Goal: Communication & Community: Share content

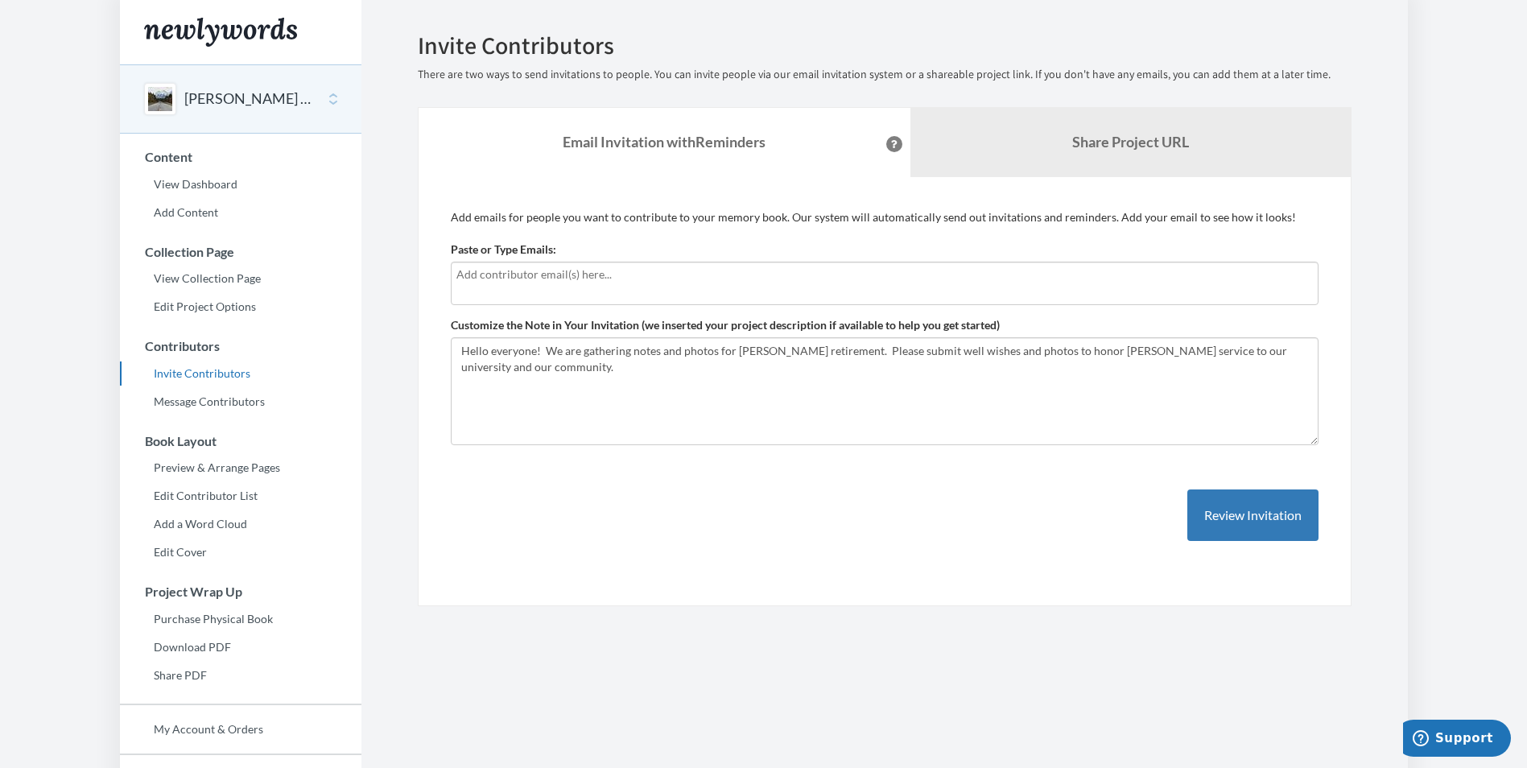
click at [543, 286] on div at bounding box center [885, 283] width 868 height 43
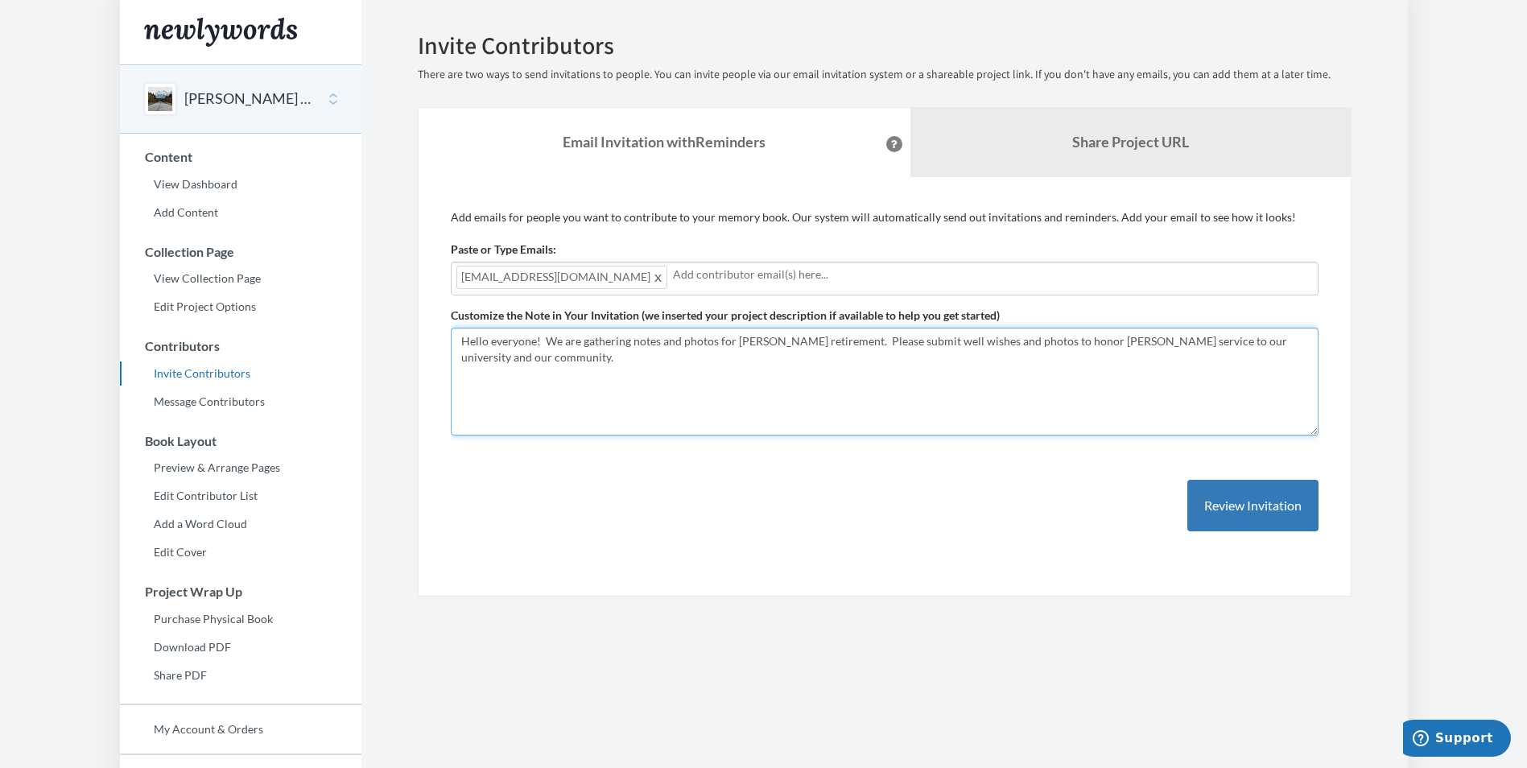
click at [989, 344] on textarea "Hello everyone! We are gathering notes and photos for [PERSON_NAME] retirement.…" at bounding box center [885, 382] width 868 height 108
type textarea "Hello everyone! We are gathering notes and photos for [PERSON_NAME] retirement.…"
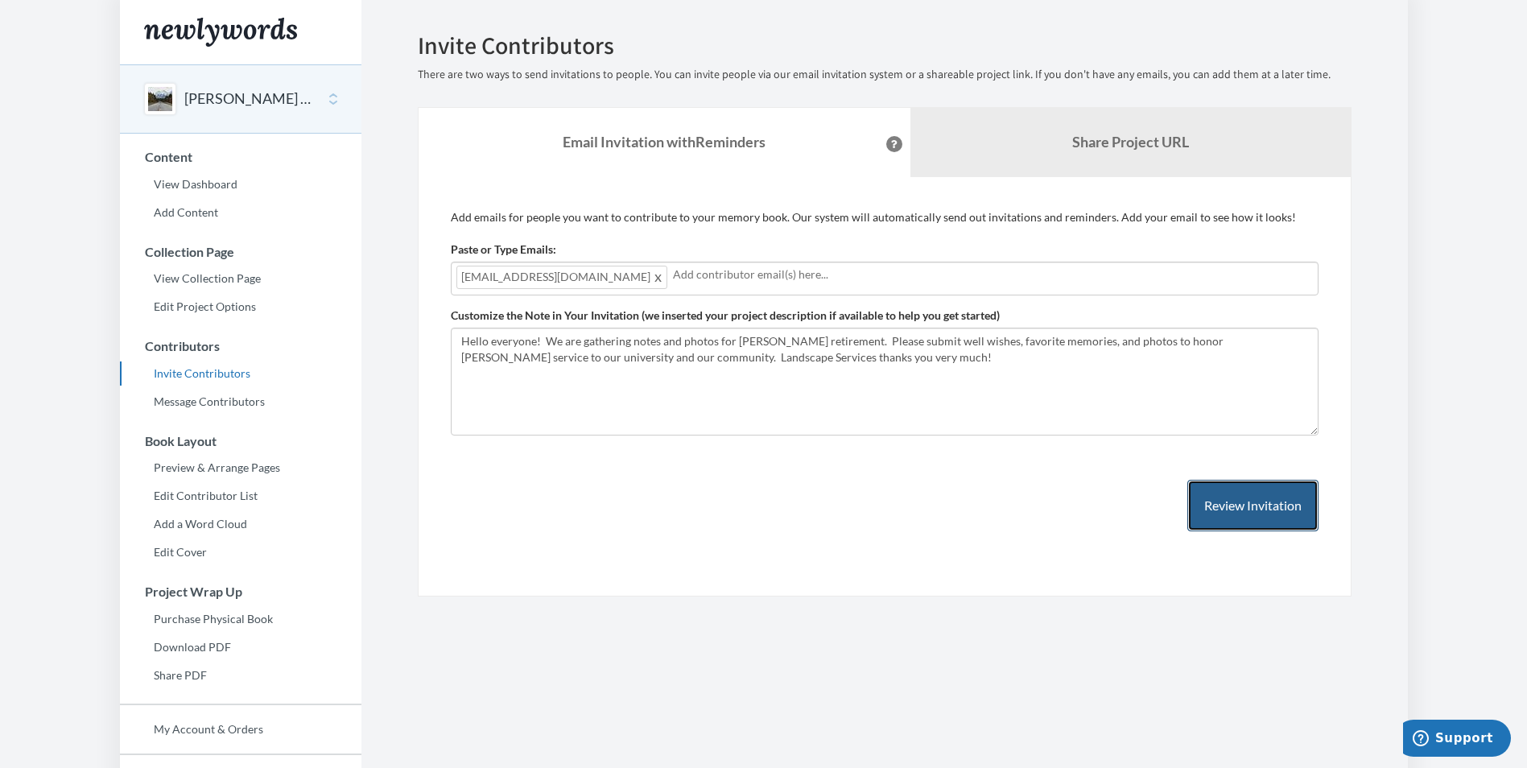
click at [1234, 514] on button "Review Invitation" at bounding box center [1253, 506] width 131 height 52
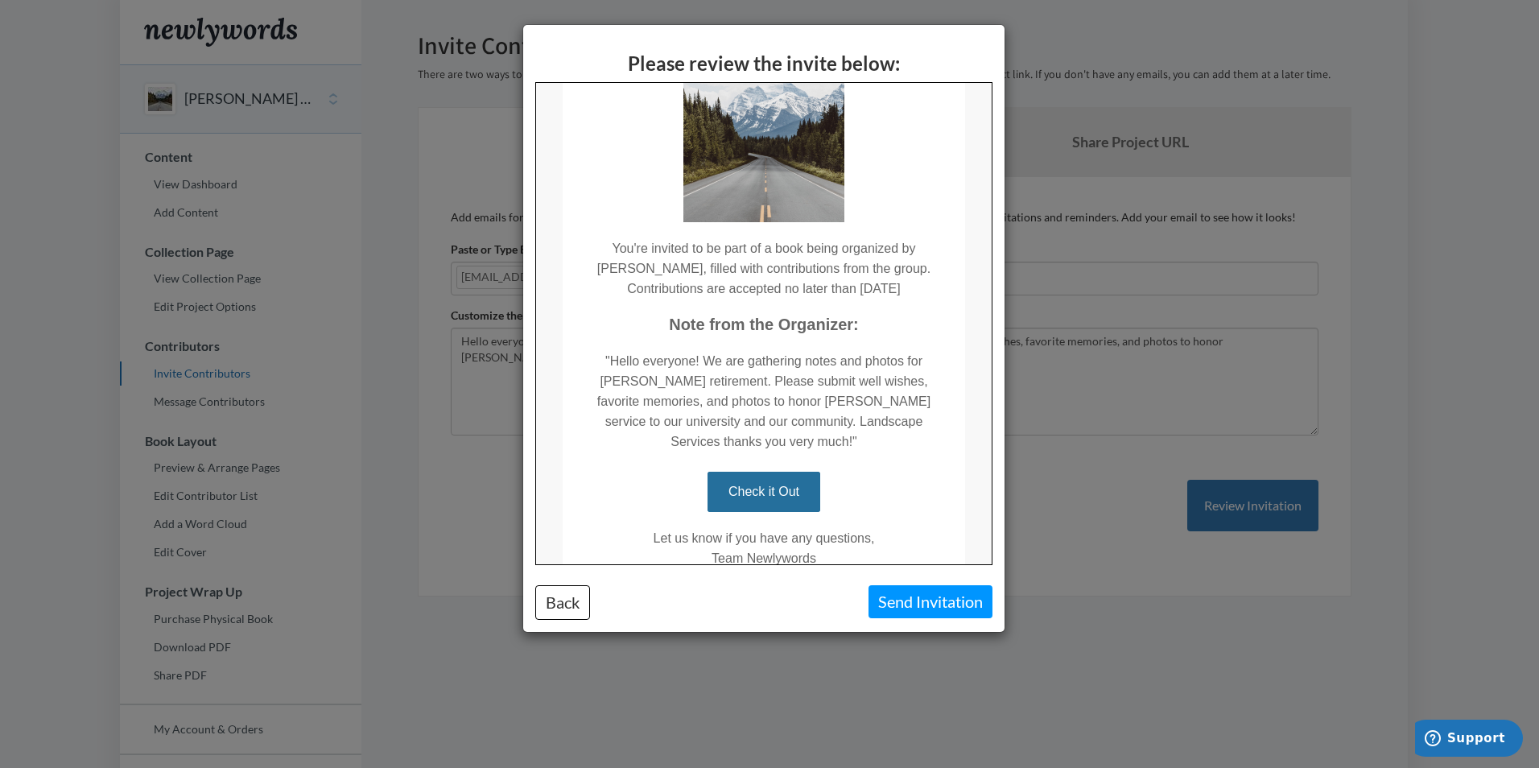
scroll to position [31, 0]
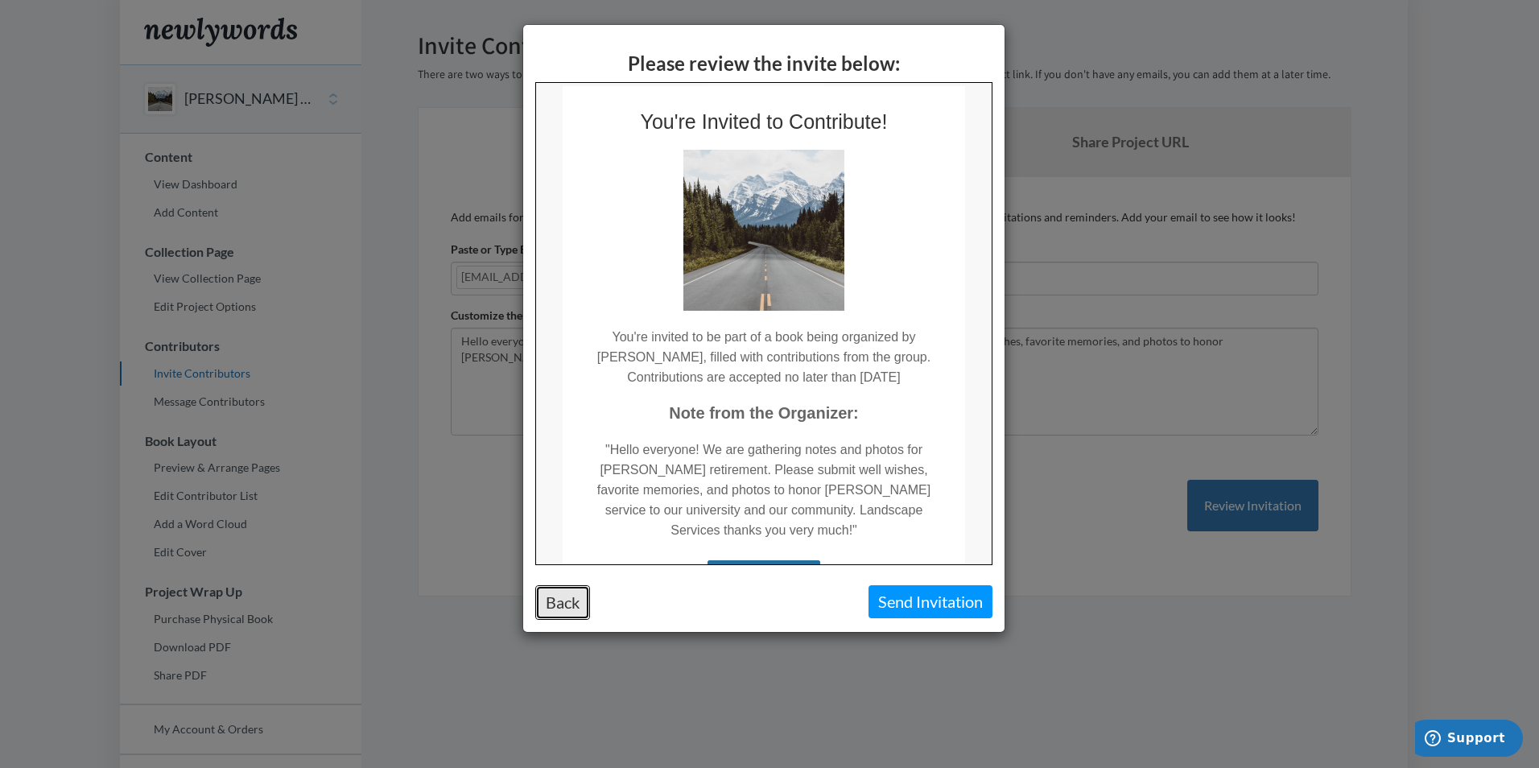
click at [561, 601] on button "Back" at bounding box center [562, 602] width 55 height 35
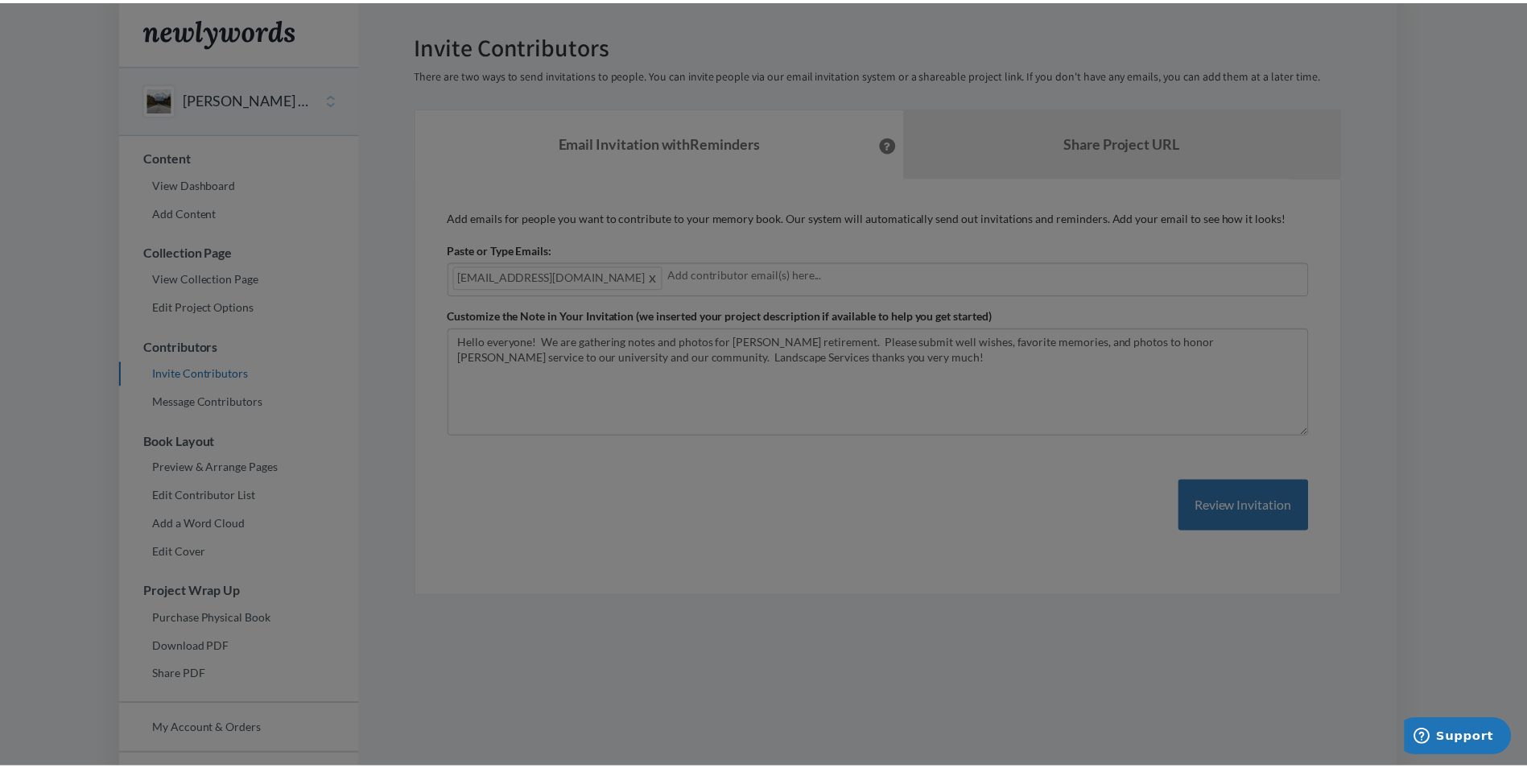
scroll to position [0, 0]
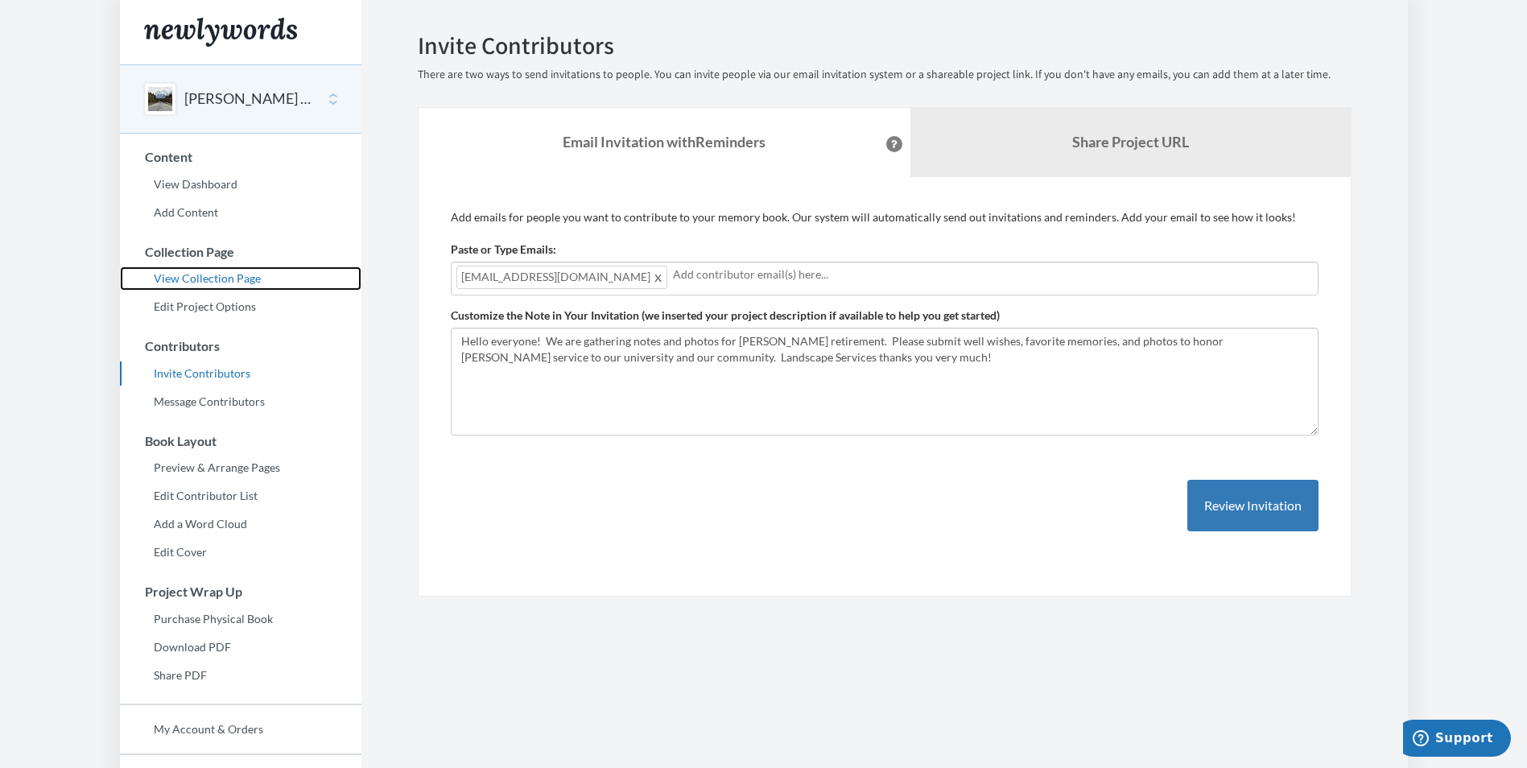
click at [220, 275] on link "View Collection Page" at bounding box center [241, 279] width 242 height 24
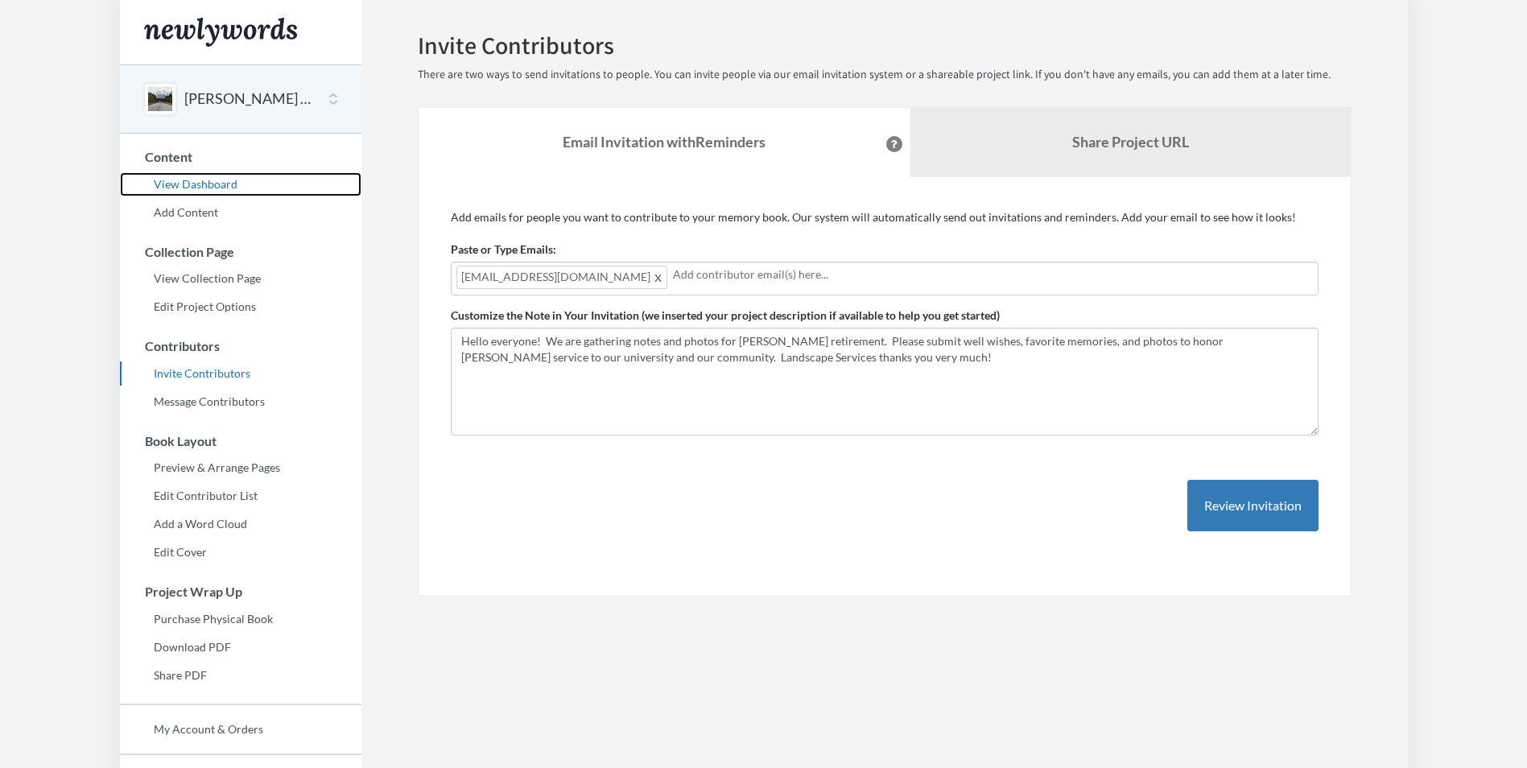
click at [184, 182] on link "View Dashboard" at bounding box center [241, 184] width 242 height 24
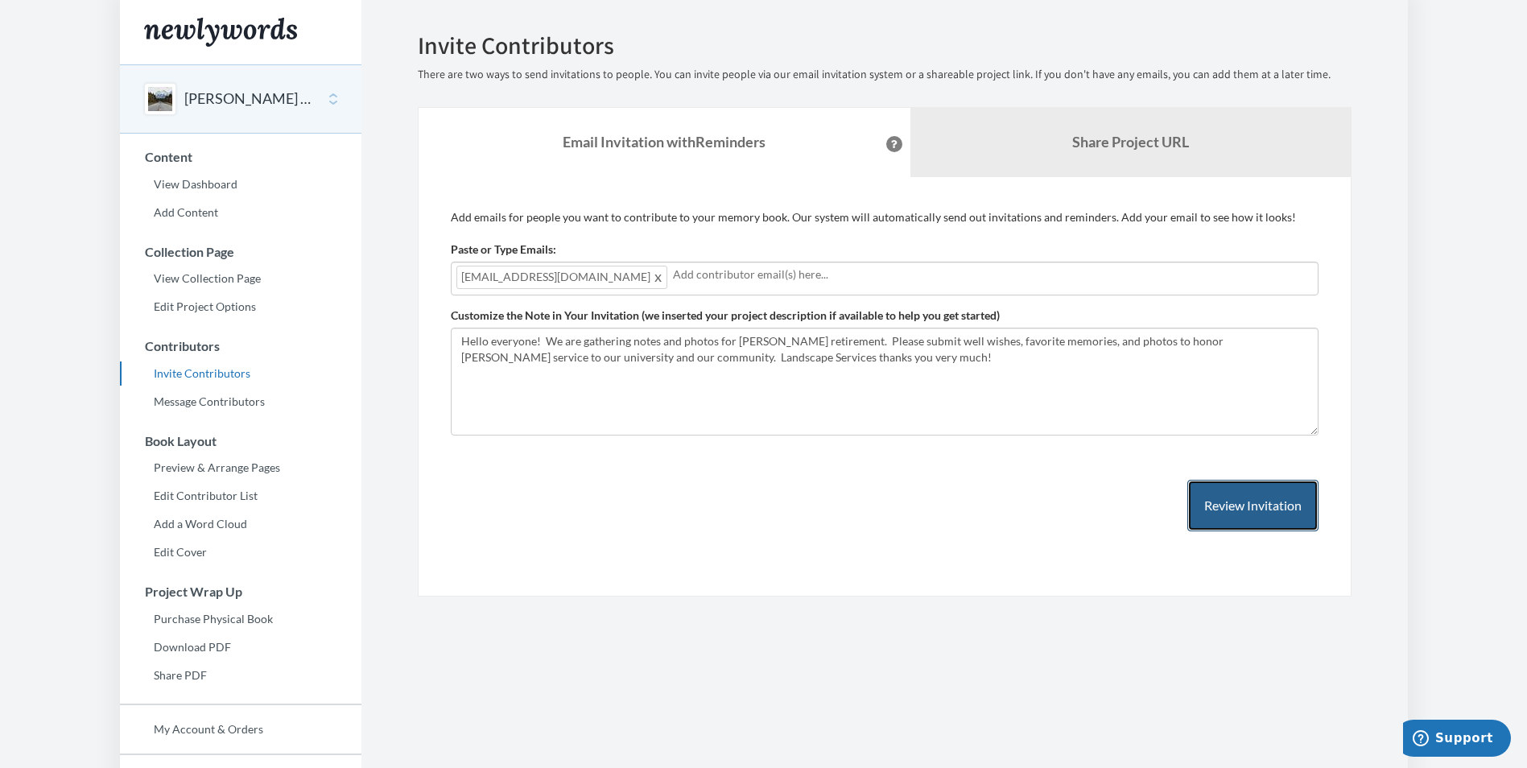
click at [1221, 510] on button "Review Invitation" at bounding box center [1253, 506] width 131 height 52
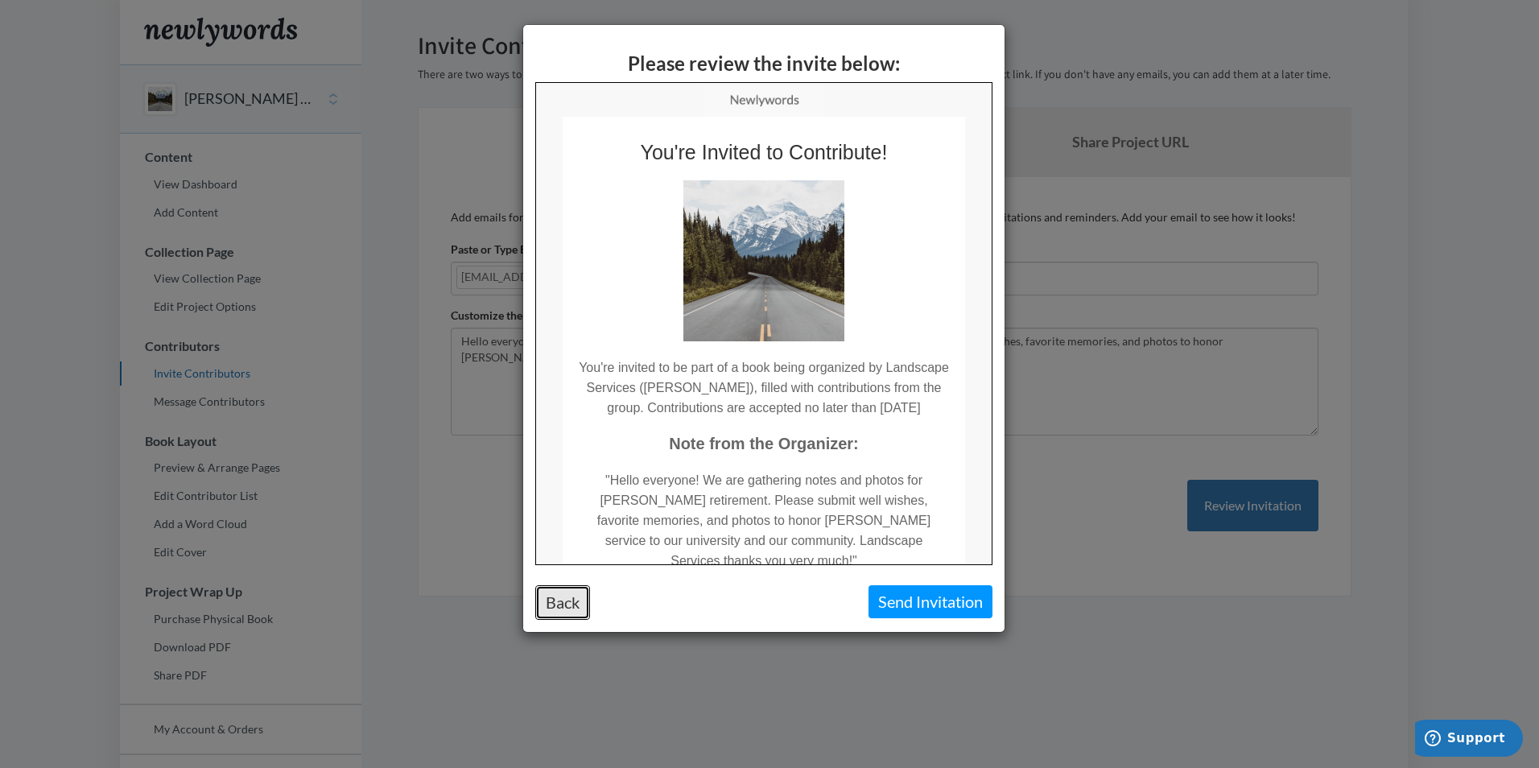
click at [565, 595] on button "Back" at bounding box center [562, 602] width 55 height 35
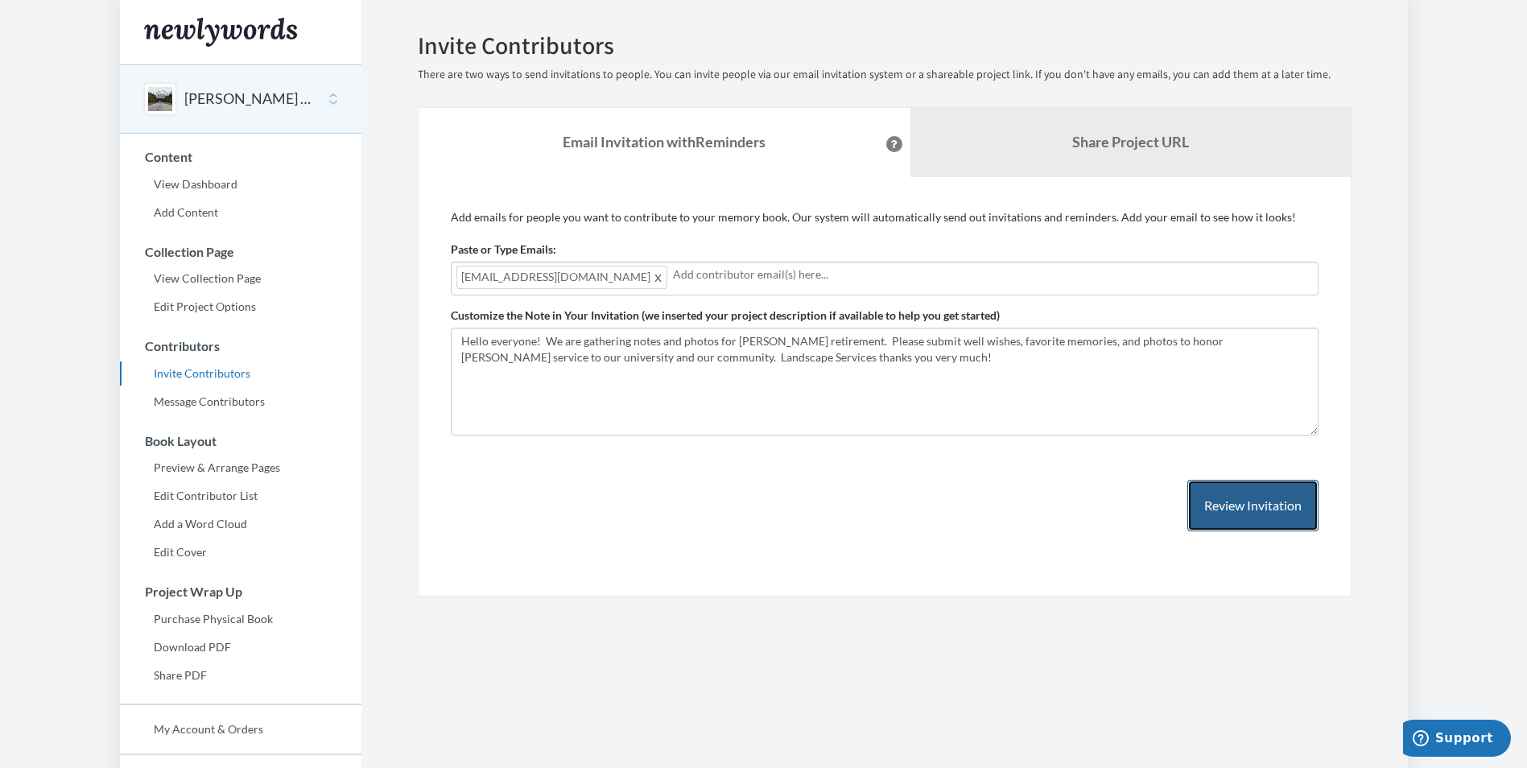
click at [1285, 506] on button "Review Invitation" at bounding box center [1253, 506] width 131 height 52
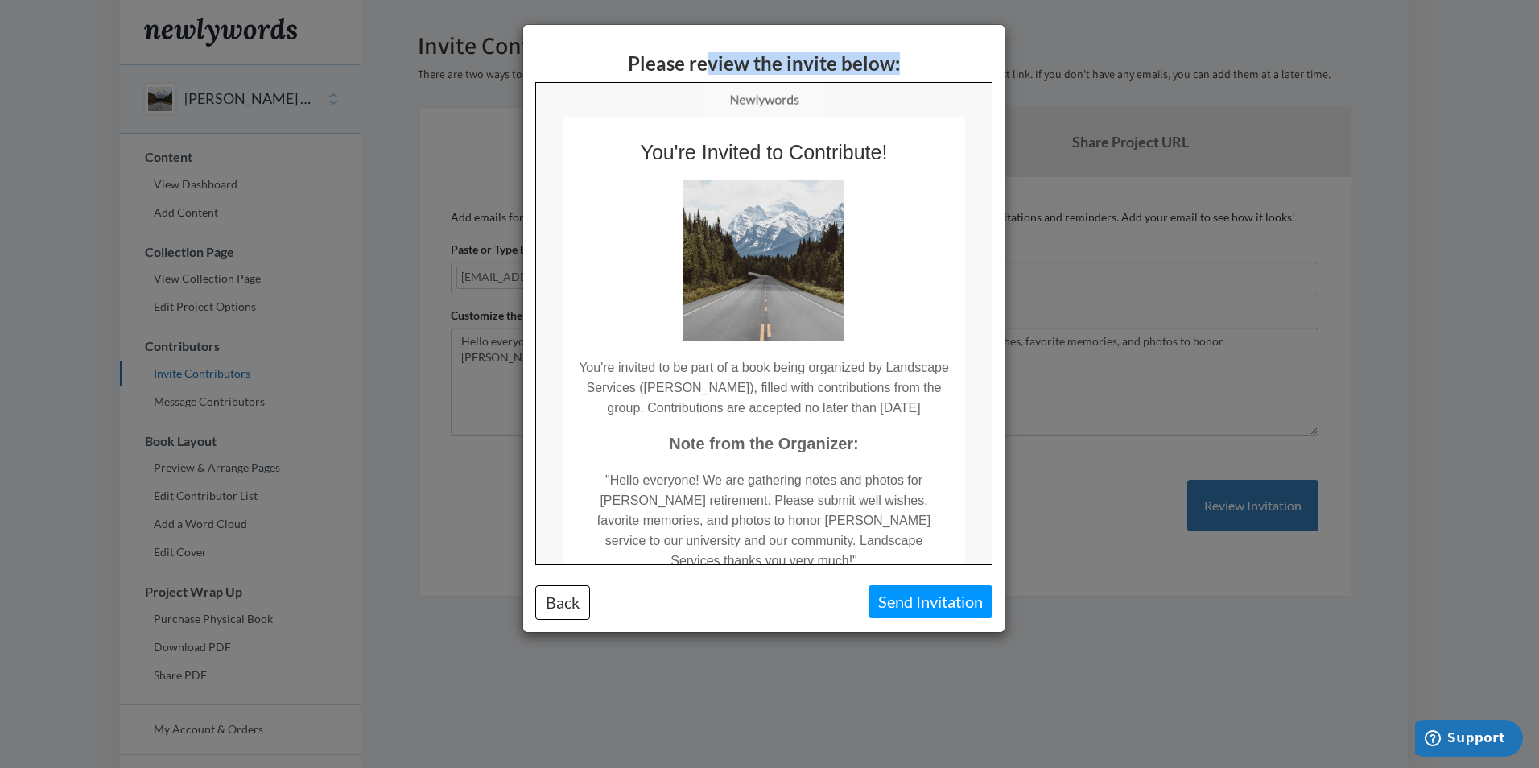
drag, startPoint x: 1243, startPoint y: 126, endPoint x: 754, endPoint y: 83, distance: 491.5
click at [597, 102] on link at bounding box center [762, 99] width 403 height 34
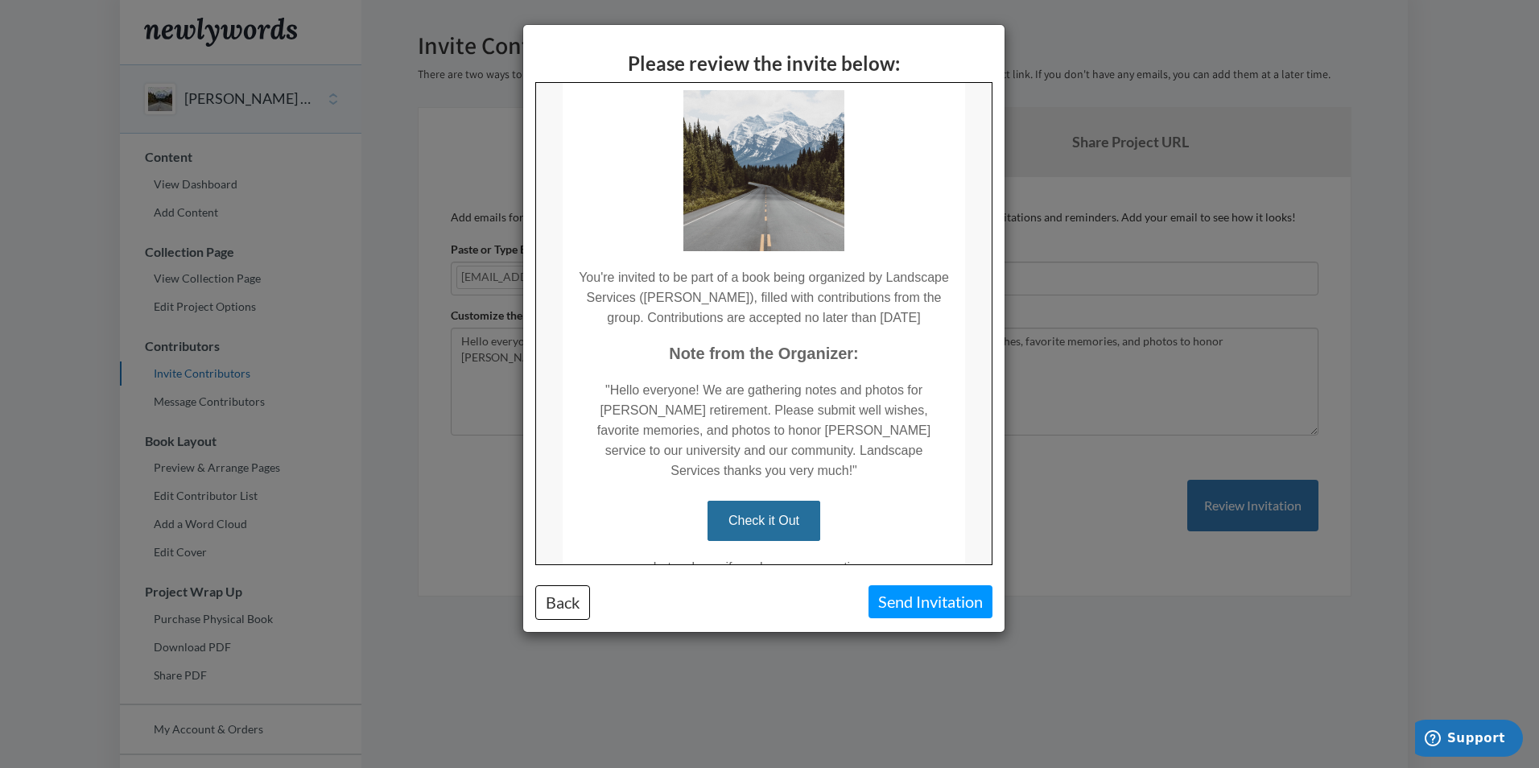
scroll to position [192, 0]
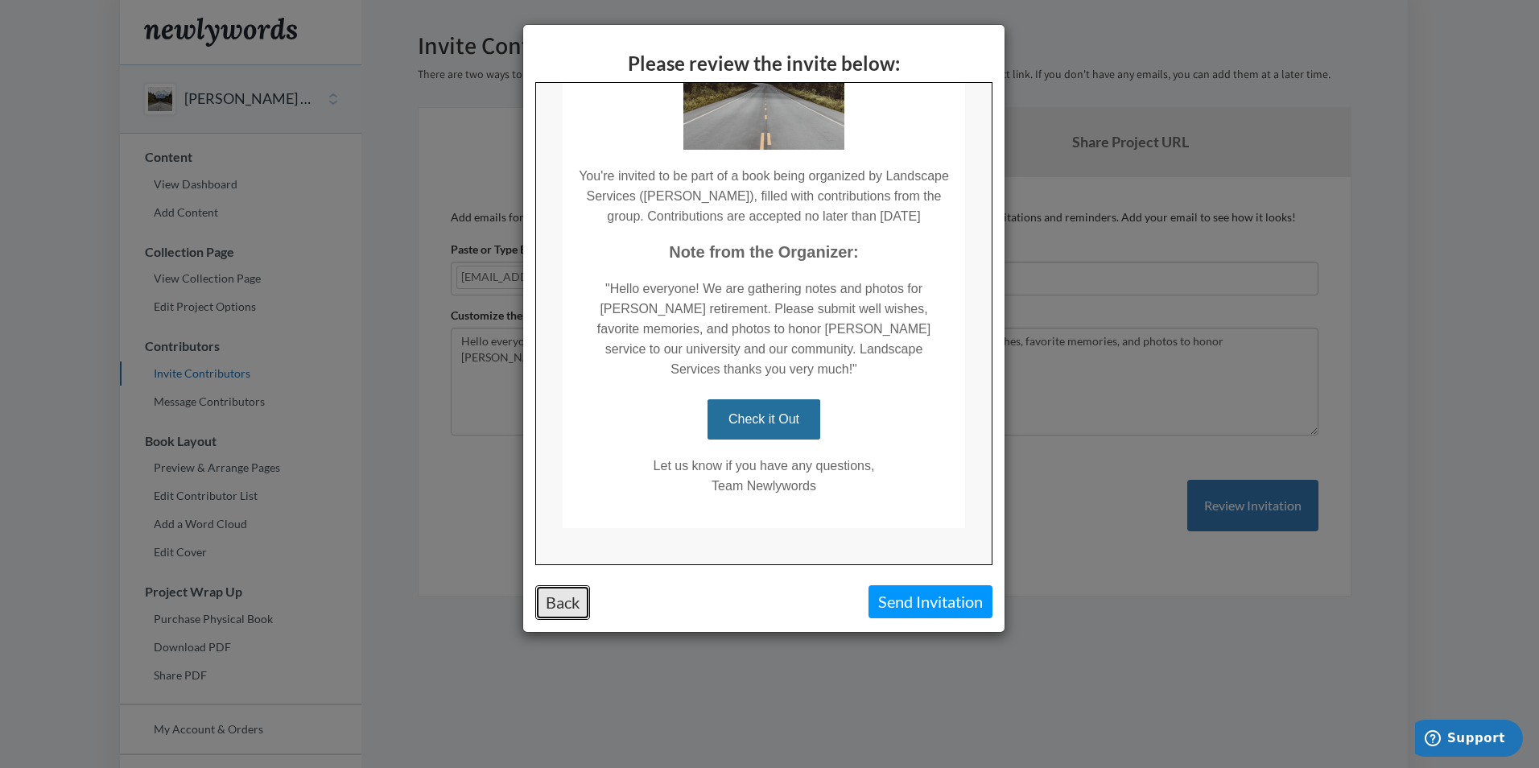
click at [568, 597] on button "Back" at bounding box center [562, 602] width 55 height 35
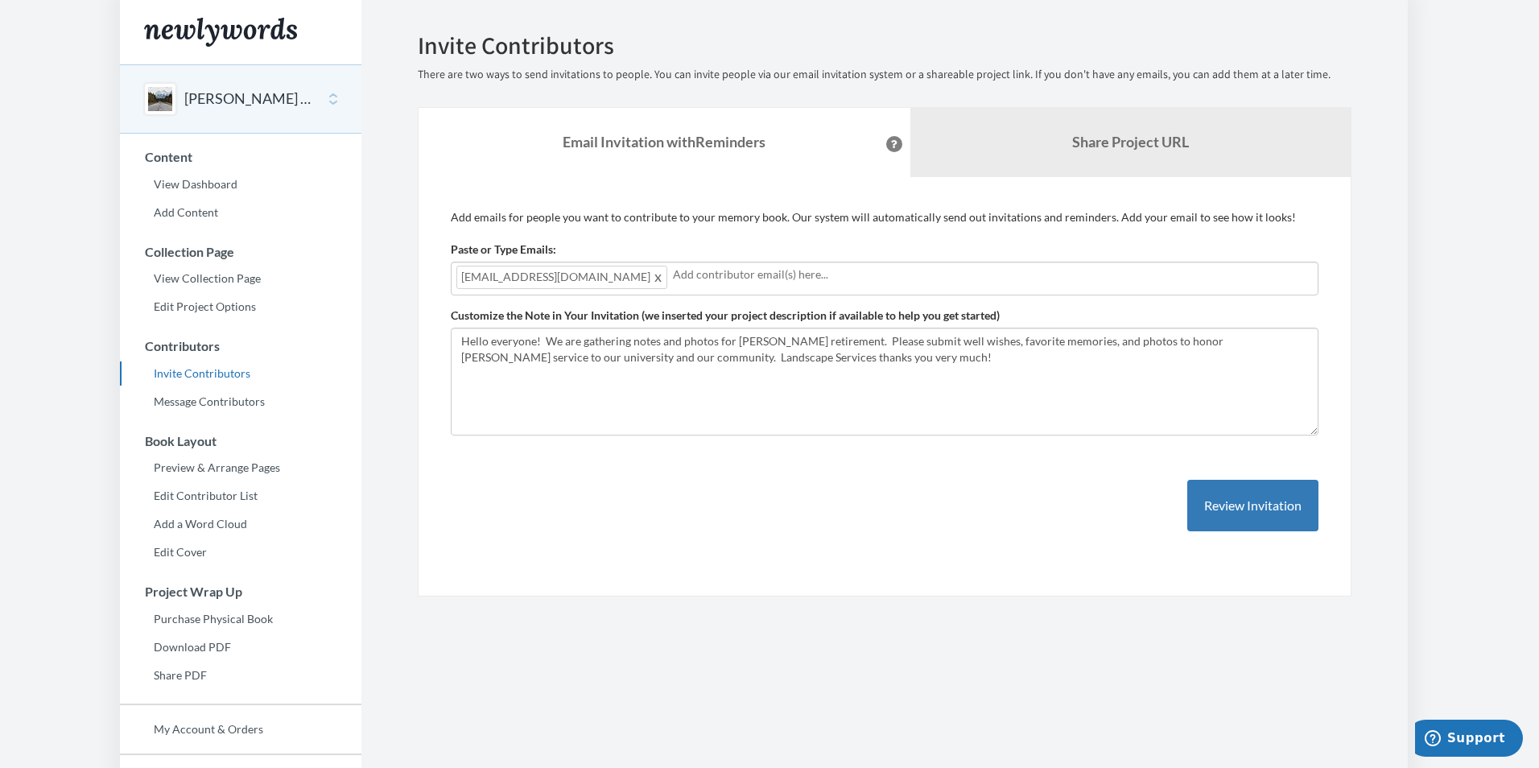
scroll to position [0, 0]
click at [1236, 500] on button "Review Invitation" at bounding box center [1253, 506] width 131 height 52
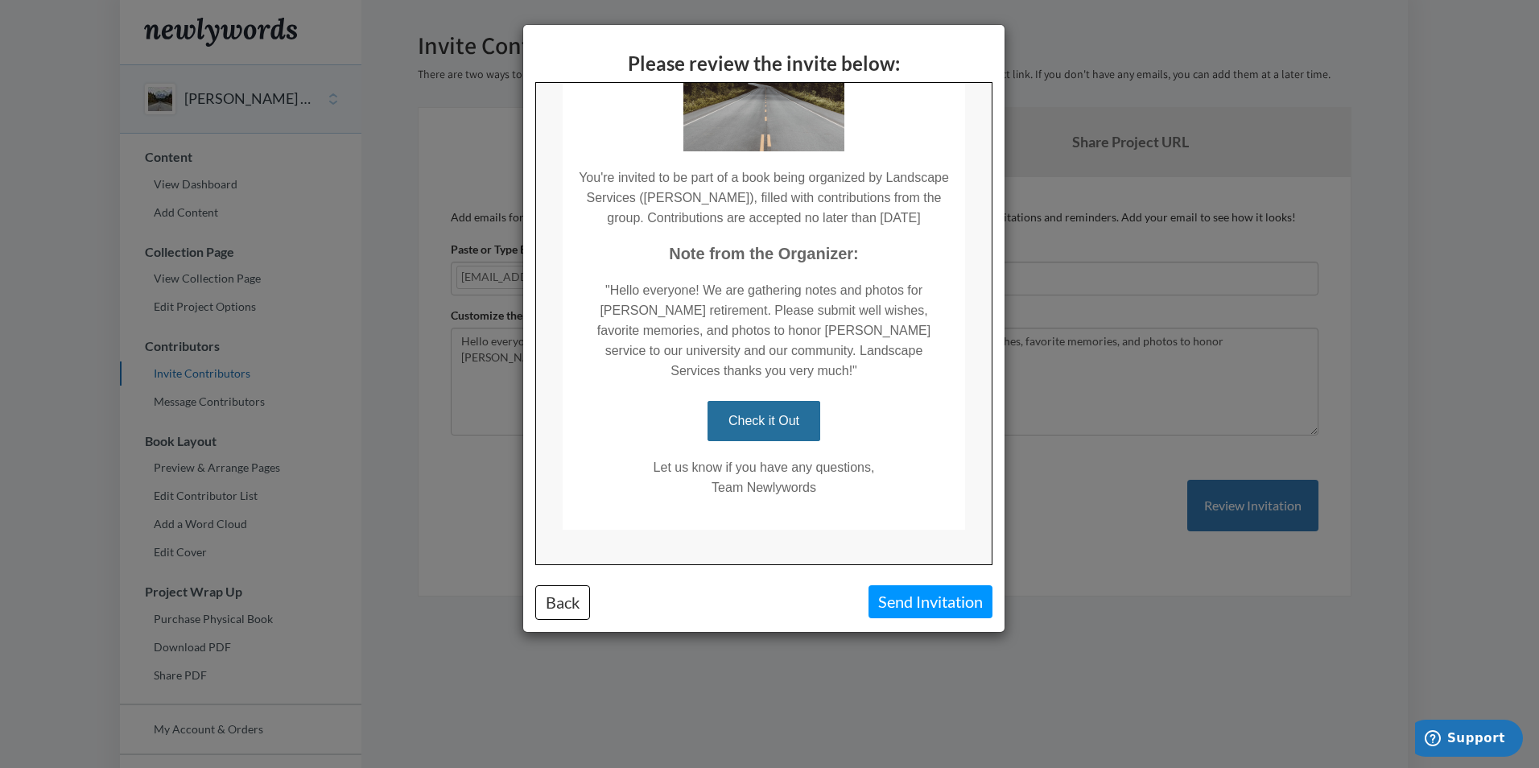
scroll to position [192, 0]
click at [918, 400] on td "Check it Out" at bounding box center [762, 408] width 403 height 60
click at [903, 598] on button "Send Invitation" at bounding box center [931, 601] width 124 height 33
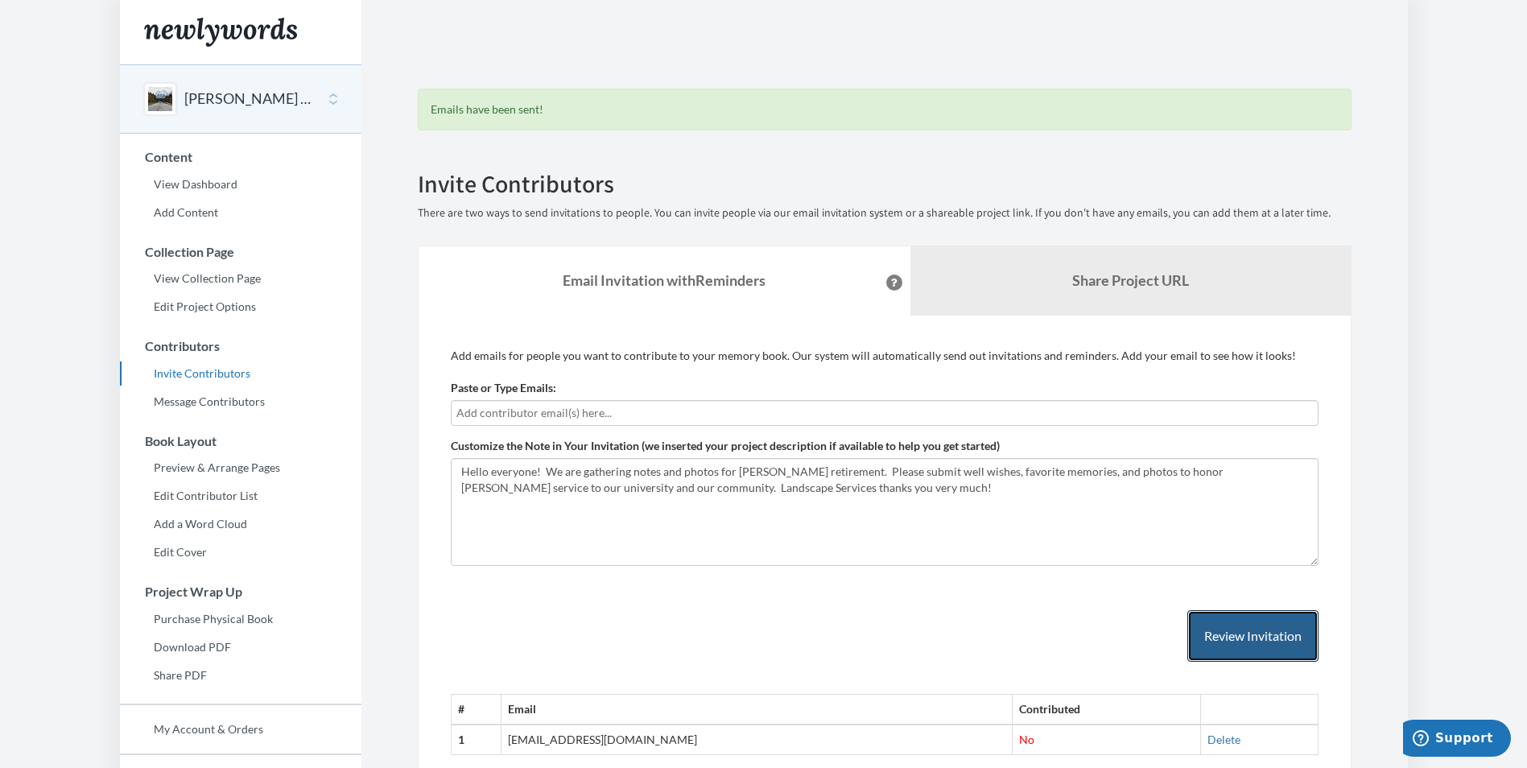
scroll to position [113, 0]
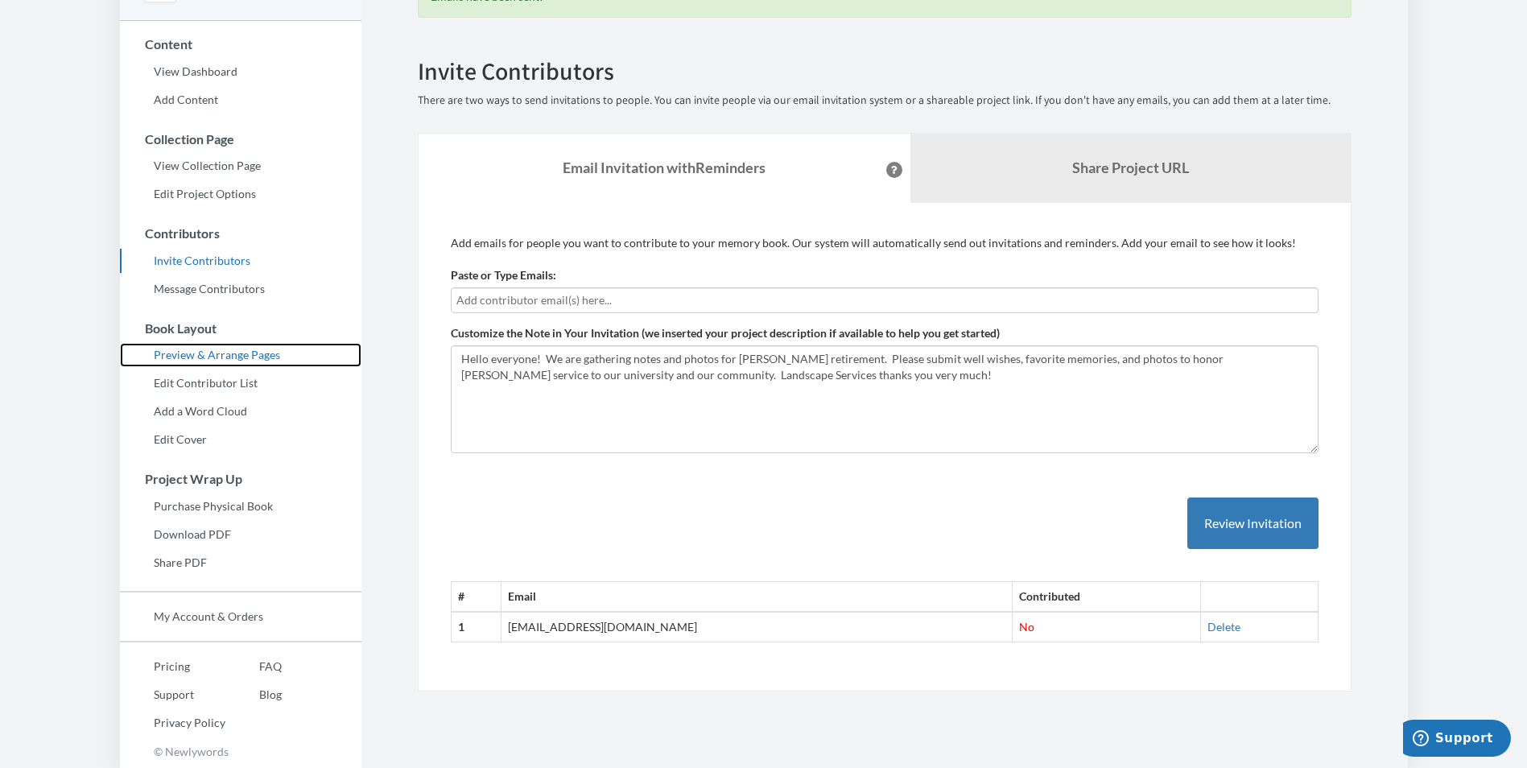
click at [217, 350] on link "Preview & Arrange Pages" at bounding box center [241, 355] width 242 height 24
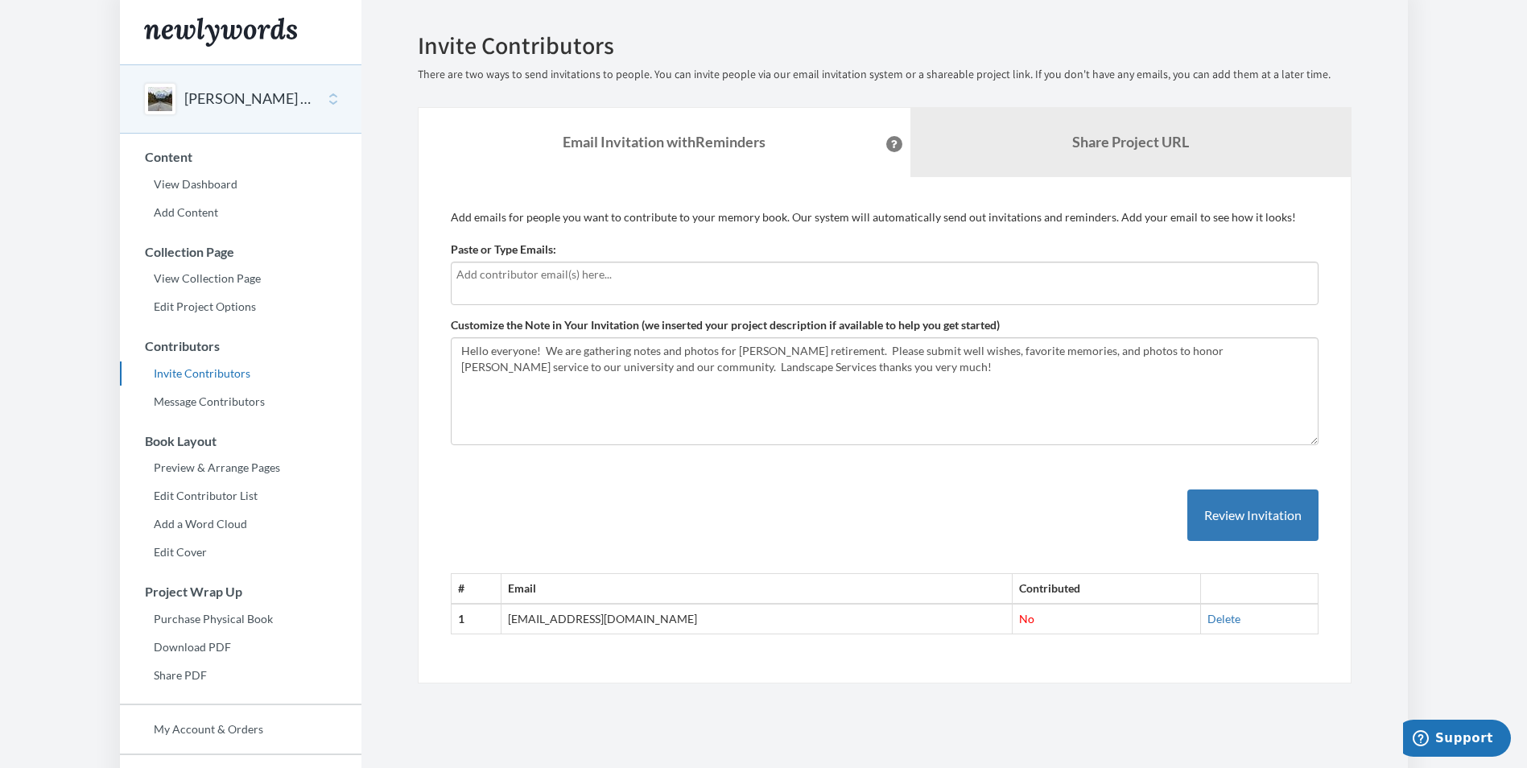
click at [333, 102] on div "[PERSON_NAME] Retirement" at bounding box center [241, 98] width 242 height 69
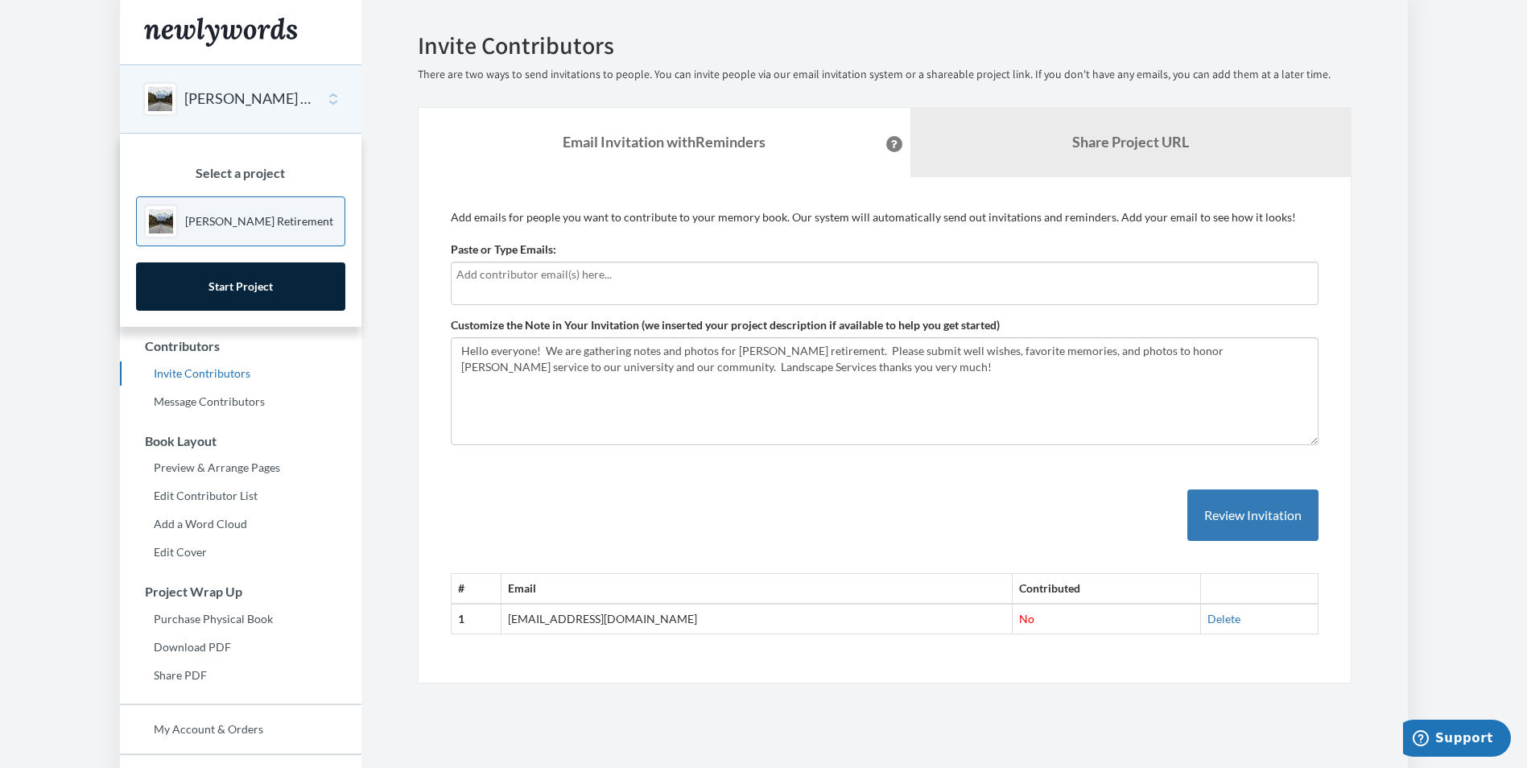
click at [333, 102] on div "[PERSON_NAME] Retirement" at bounding box center [241, 98] width 242 height 69
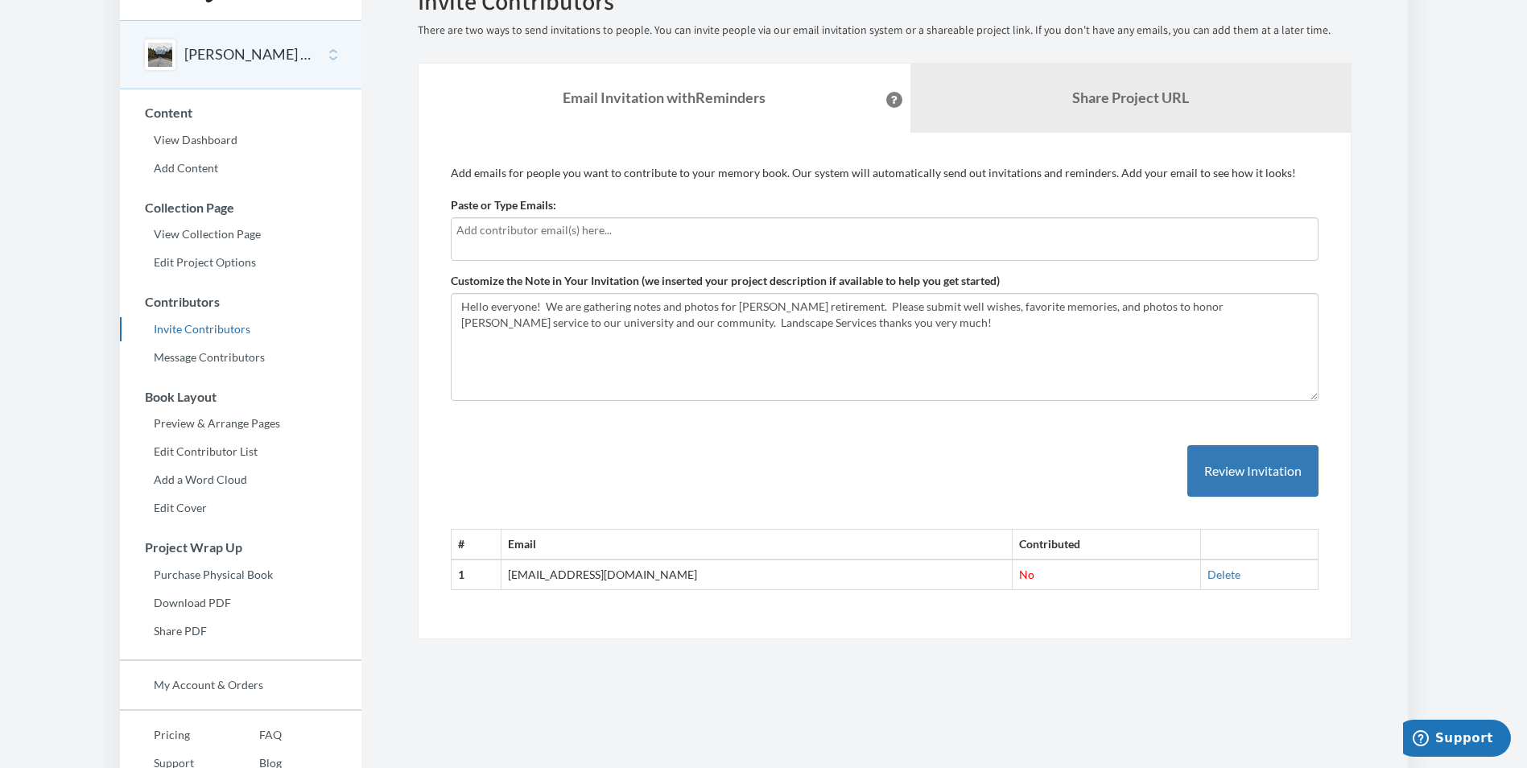
scroll to position [113, 0]
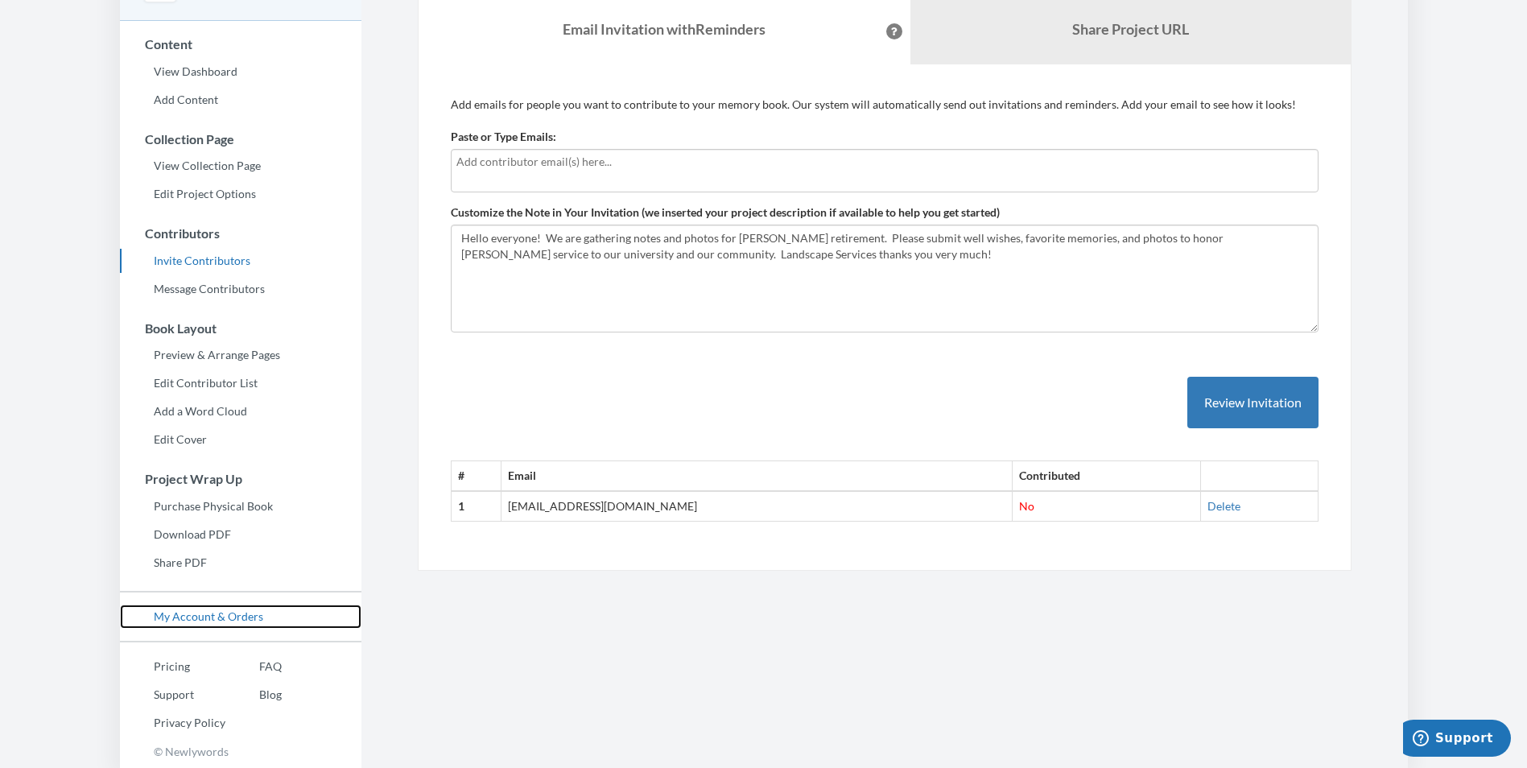
click at [207, 613] on link "My Account & Orders" at bounding box center [241, 617] width 242 height 24
